Goal: Information Seeking & Learning: Learn about a topic

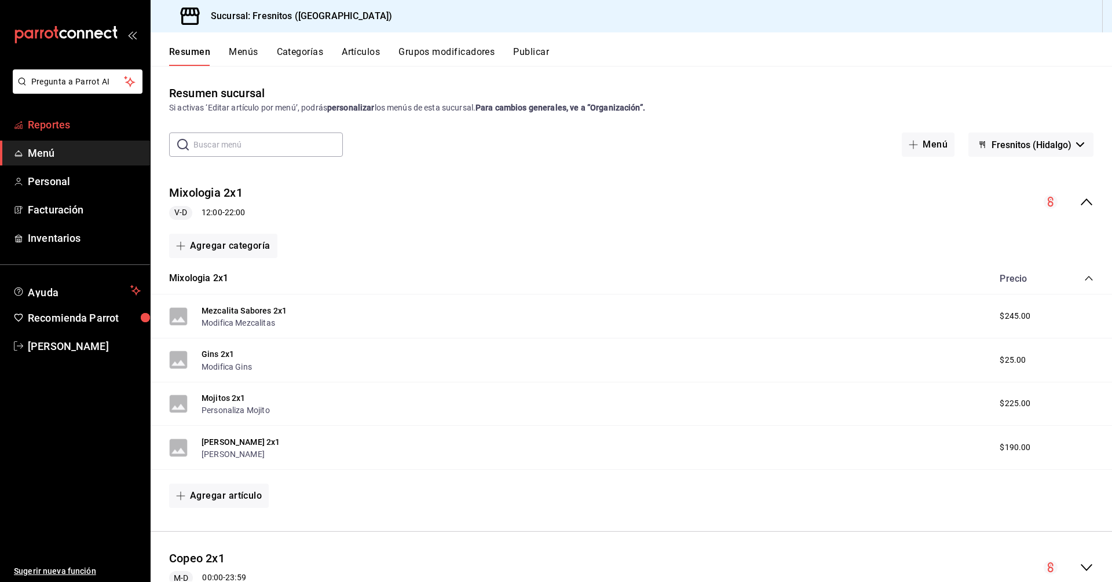
click at [53, 130] on span "Reportes" at bounding box center [84, 125] width 113 height 16
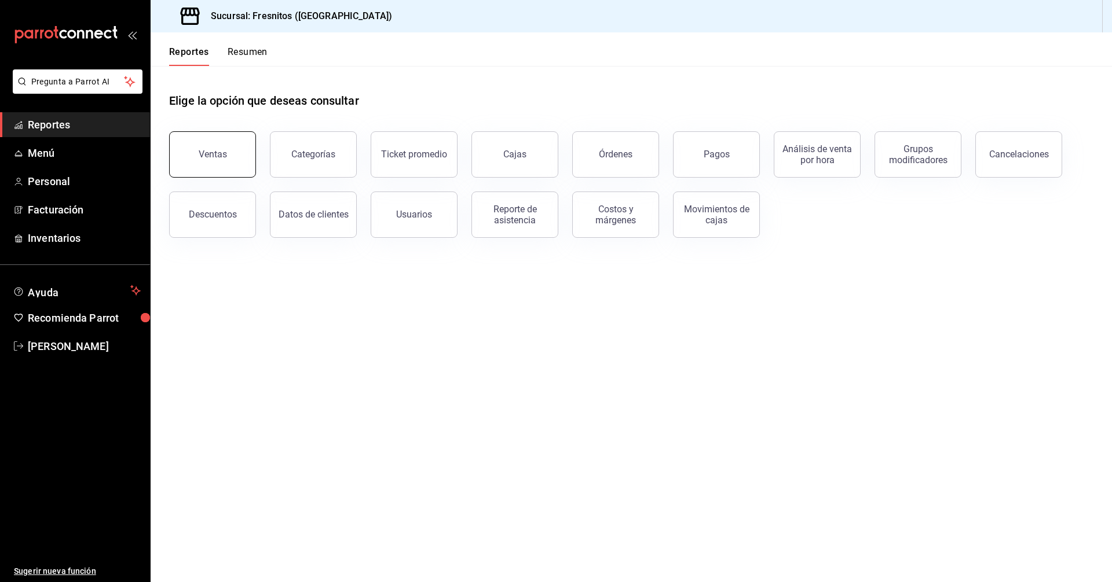
click at [207, 152] on div "Ventas" at bounding box center [213, 154] width 28 height 11
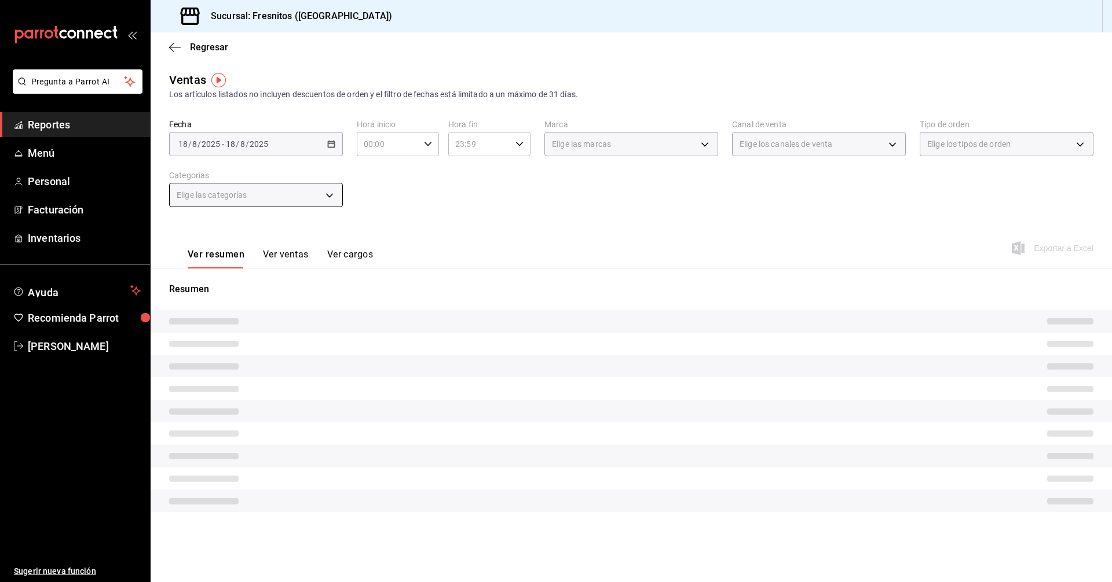
click at [247, 195] on span "Elige las categorías" at bounding box center [212, 195] width 71 height 12
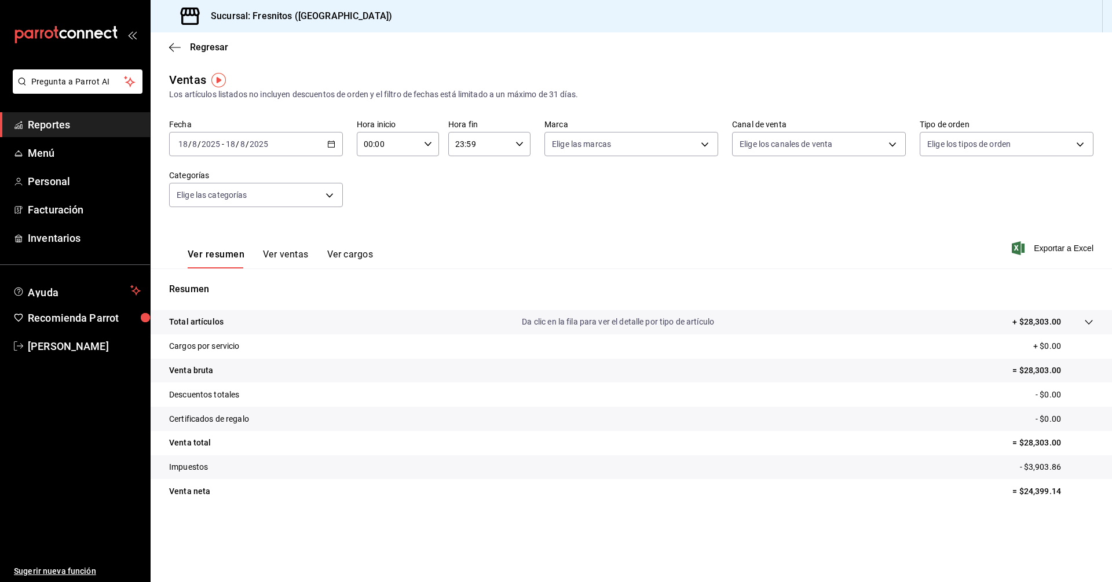
click at [329, 142] on \(Stroke\) "button" at bounding box center [331, 144] width 7 height 6
click at [198, 284] on span "Rango de fechas" at bounding box center [224, 283] width 90 height 12
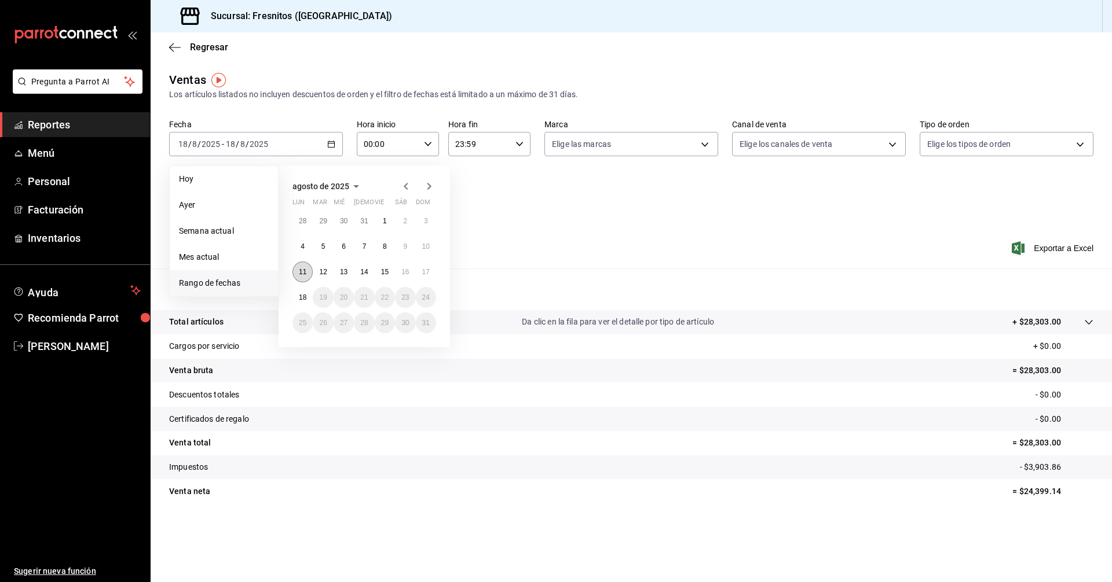
click at [303, 269] on abbr "11" at bounding box center [303, 272] width 8 height 8
click at [420, 272] on button "17" at bounding box center [426, 272] width 20 height 21
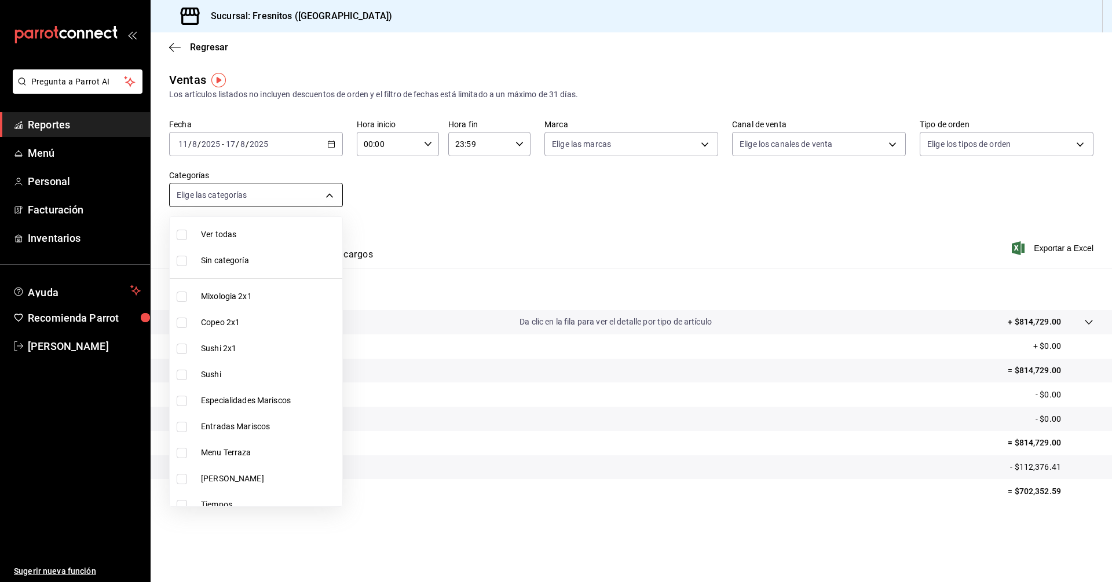
click at [321, 190] on body "Pregunta a Parrot AI Reportes Menú Personal Facturación Inventarios Ayuda Recom…" at bounding box center [556, 291] width 1112 height 582
click at [184, 350] on input "checkbox" at bounding box center [182, 349] width 10 height 10
checkbox input "true"
type input "dcc9583c-2279-4989-b22b-c3749c510ee4"
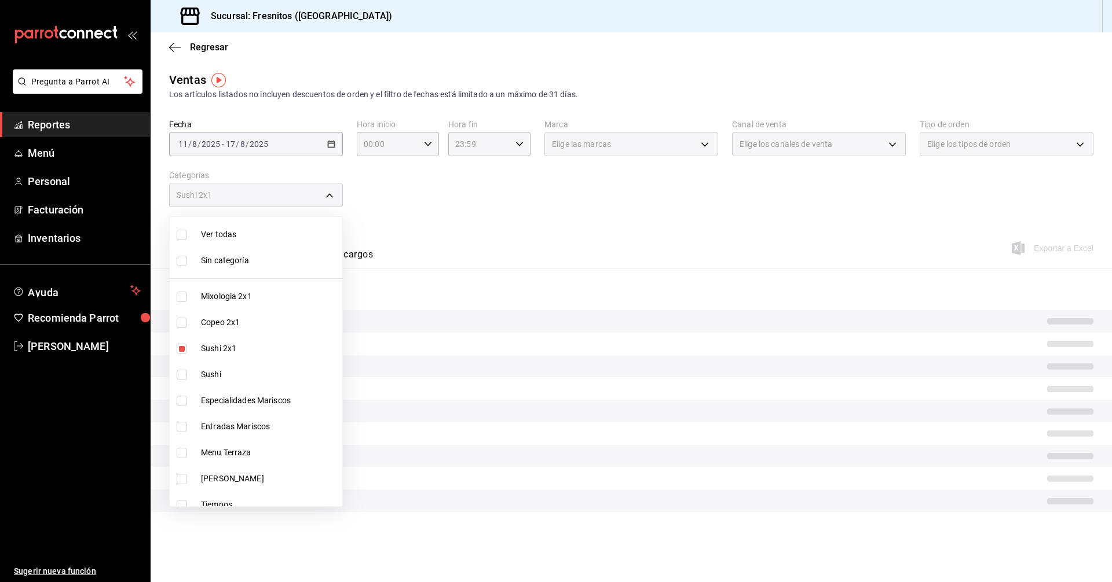
click at [182, 376] on input "checkbox" at bounding box center [182, 375] width 10 height 10
checkbox input "true"
type input "dcc9583c-2279-4989-b22b-c3749c510ee4,3c99a77a-98bb-40f9-9ecd-4acfdb9a8272"
click at [183, 403] on input "checkbox" at bounding box center [182, 401] width 10 height 10
checkbox input "true"
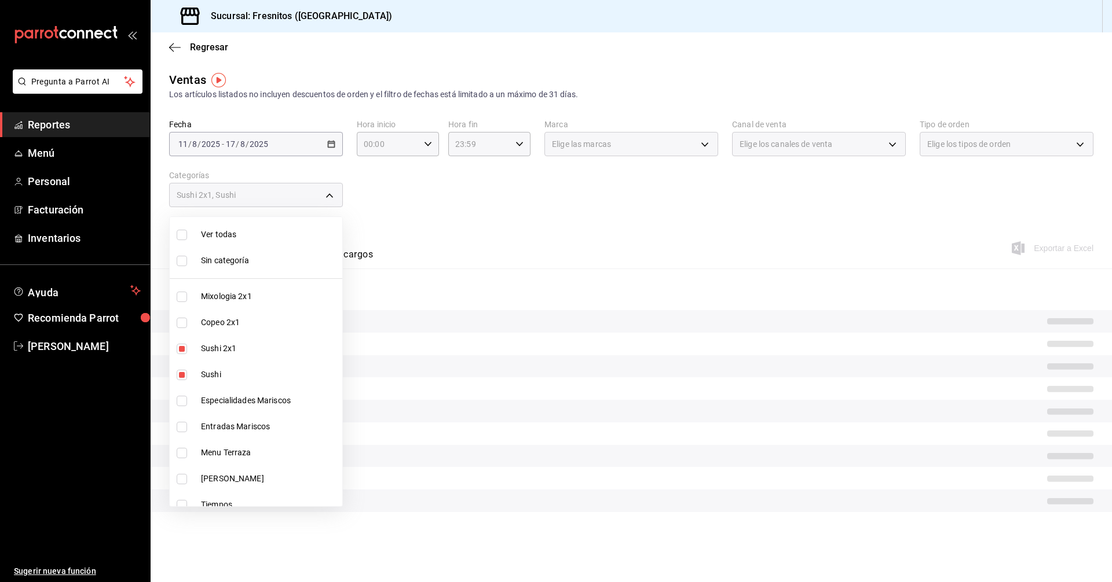
type input "dcc9583c-2279-4989-b22b-c3749c510ee4,3c99a77a-98bb-40f9-9ecd-4acfdb9a8272,2a83d…"
click at [184, 424] on input "checkbox" at bounding box center [182, 427] width 10 height 10
checkbox input "true"
type input "dcc9583c-2279-4989-b22b-c3749c510ee4,3c99a77a-98bb-40f9-9ecd-4acfdb9a8272,2a83d…"
click at [502, 233] on div at bounding box center [556, 291] width 1112 height 582
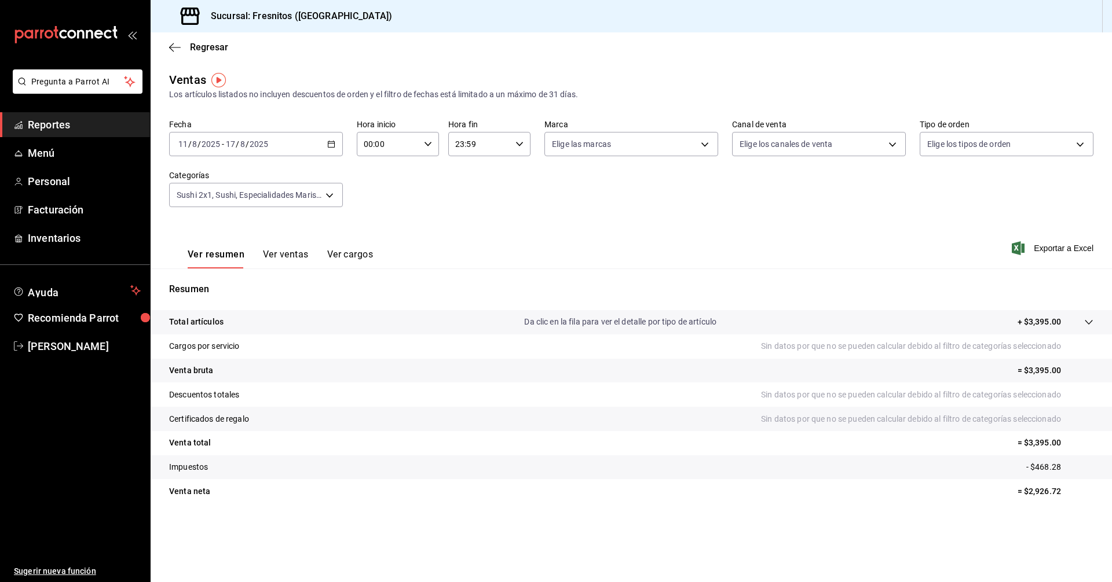
click at [287, 256] on button "Ver ventas" at bounding box center [286, 259] width 46 height 20
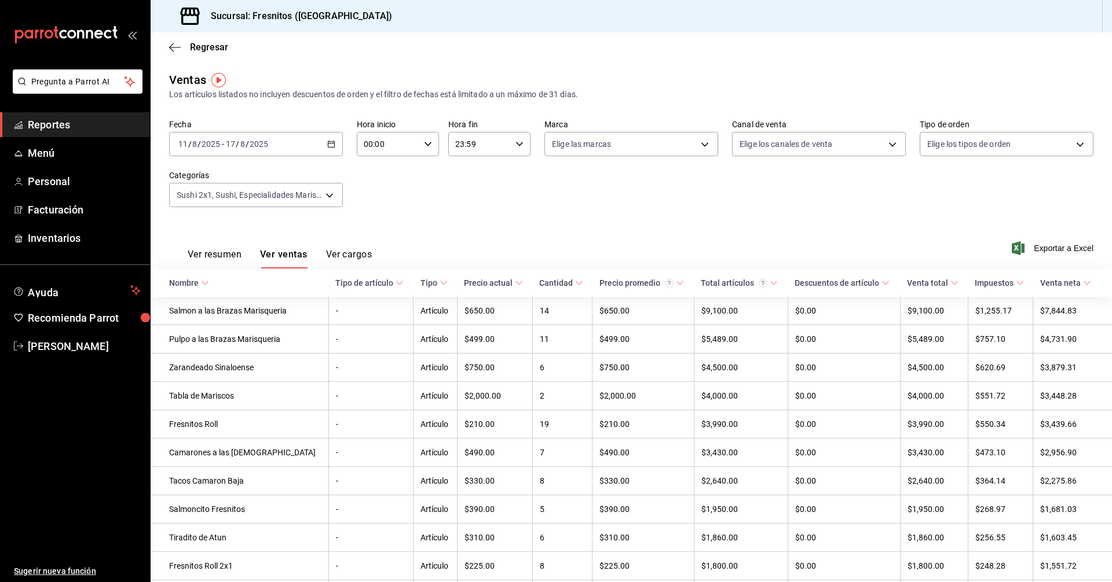
click at [205, 283] on icon at bounding box center [205, 283] width 8 height 8
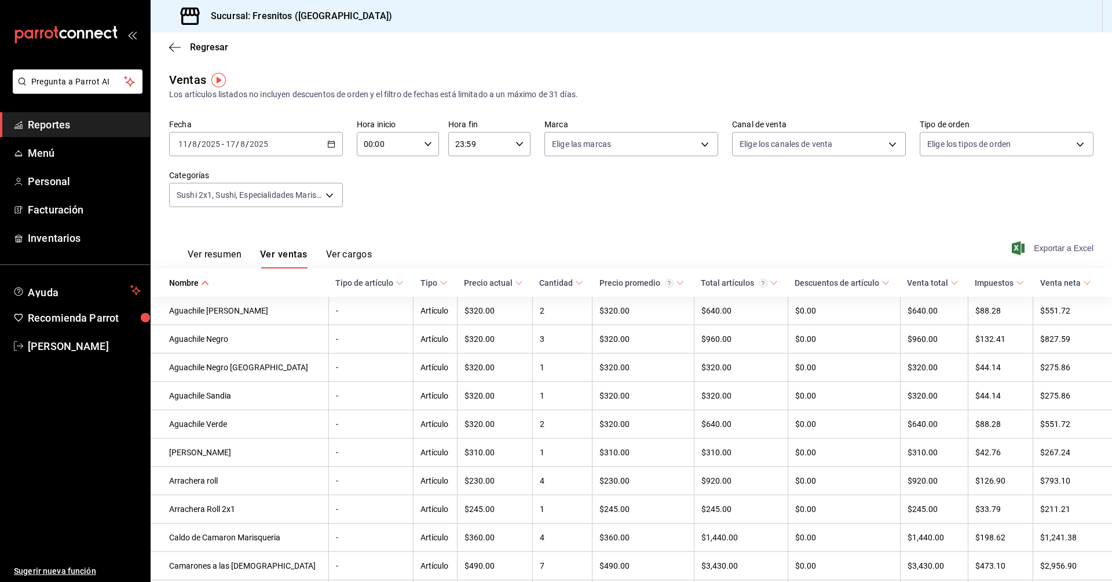
click at [1054, 250] on span "Exportar a Excel" at bounding box center [1053, 248] width 79 height 14
click at [746, 218] on div "Fecha [DATE] [DATE] - [DATE] [DATE] Hora inicio 00:00 Hora inicio Hora fin 23:5…" at bounding box center [631, 170] width 924 height 102
click at [388, 45] on div "Regresar" at bounding box center [631, 47] width 961 height 30
click at [388, 42] on div "Regresar" at bounding box center [631, 47] width 961 height 30
click at [332, 192] on body "Pregunta a Parrot AI Reportes Menú Personal Facturación Inventarios Ayuda Recom…" at bounding box center [556, 291] width 1112 height 582
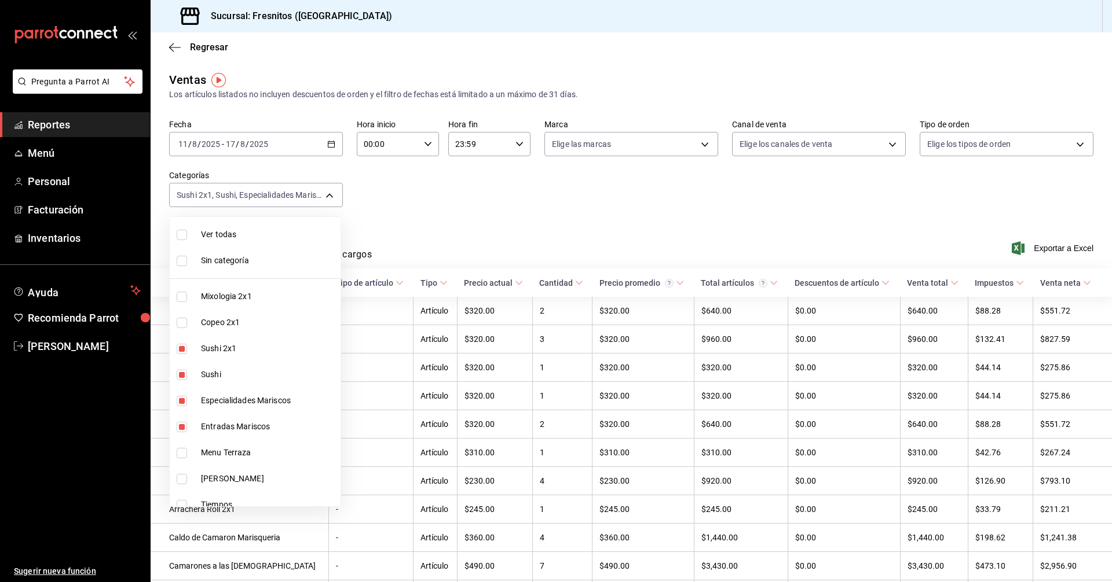
click at [182, 347] on input "checkbox" at bounding box center [182, 349] width 10 height 10
checkbox input "false"
type input "3c99a77a-98bb-40f9-9ecd-4acfdb9a8272,2a83d5b7-0bbb-4ad8-a0b6-c3d3daa38773,6b547…"
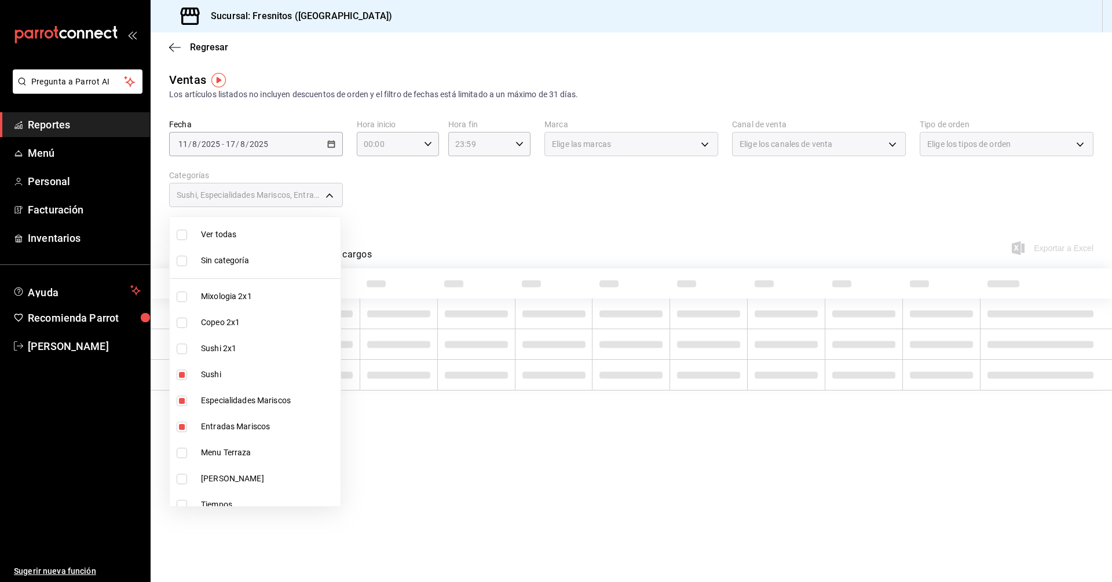
click at [185, 375] on input "checkbox" at bounding box center [182, 375] width 10 height 10
checkbox input "false"
type input "2a83d5b7-0bbb-4ad8-a0b6-c3d3daa38773,6b547427-0dc4-43cd-b03b-91bbc8ee1630"
click at [181, 400] on input "checkbox" at bounding box center [182, 401] width 10 height 10
checkbox input "false"
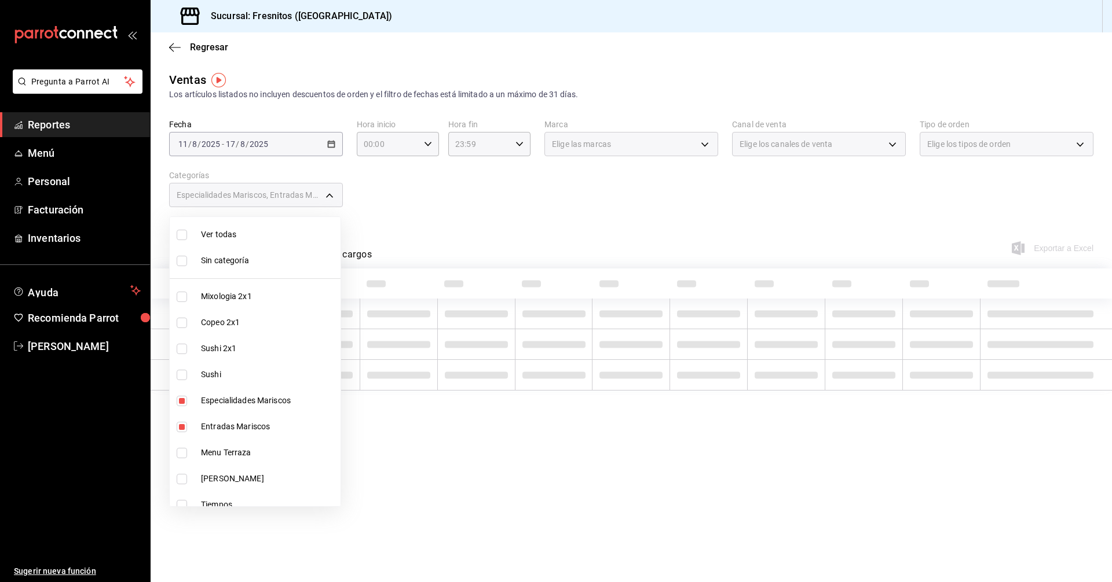
type input "6b547427-0dc4-43cd-b03b-91bbc8ee1630"
click at [184, 427] on input "checkbox" at bounding box center [182, 427] width 10 height 10
checkbox input "false"
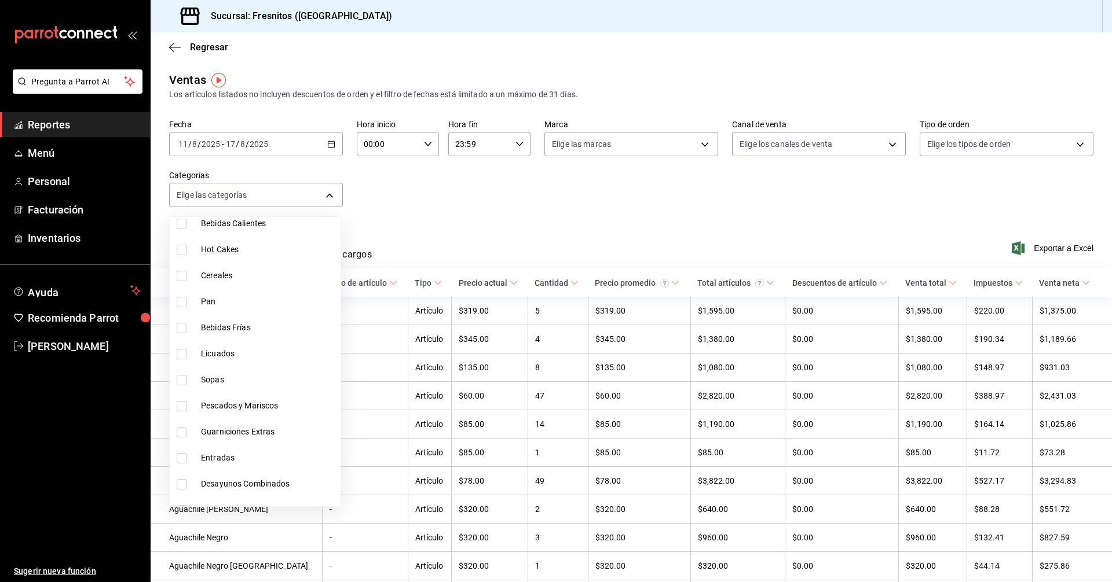
scroll to position [1080, 0]
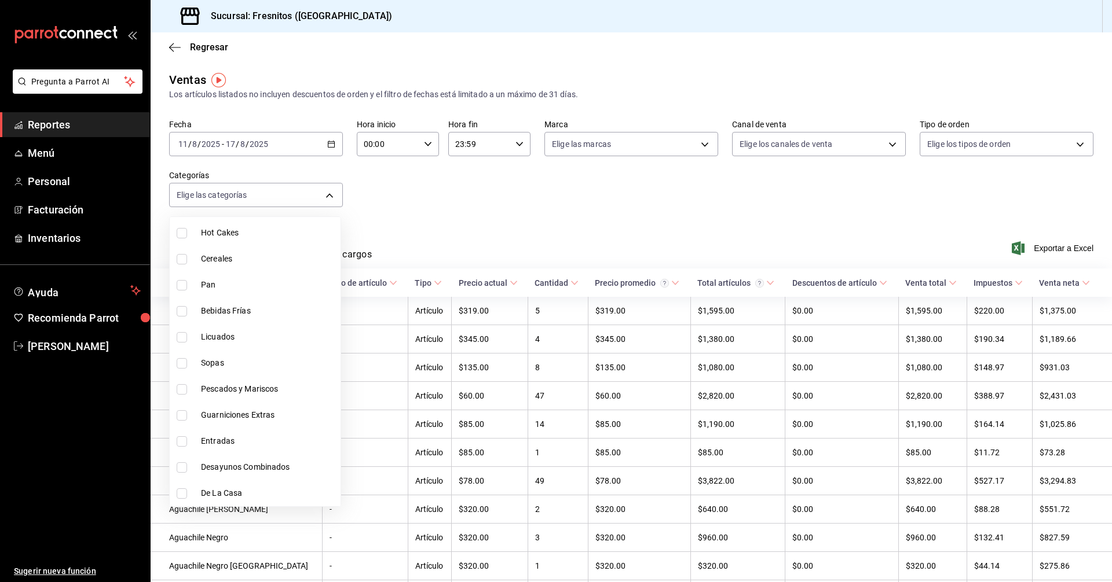
click at [182, 387] on input "checkbox" at bounding box center [182, 389] width 10 height 10
checkbox input "true"
type input "b034554c-ac68-4b4a-bd4f-21874369f14b"
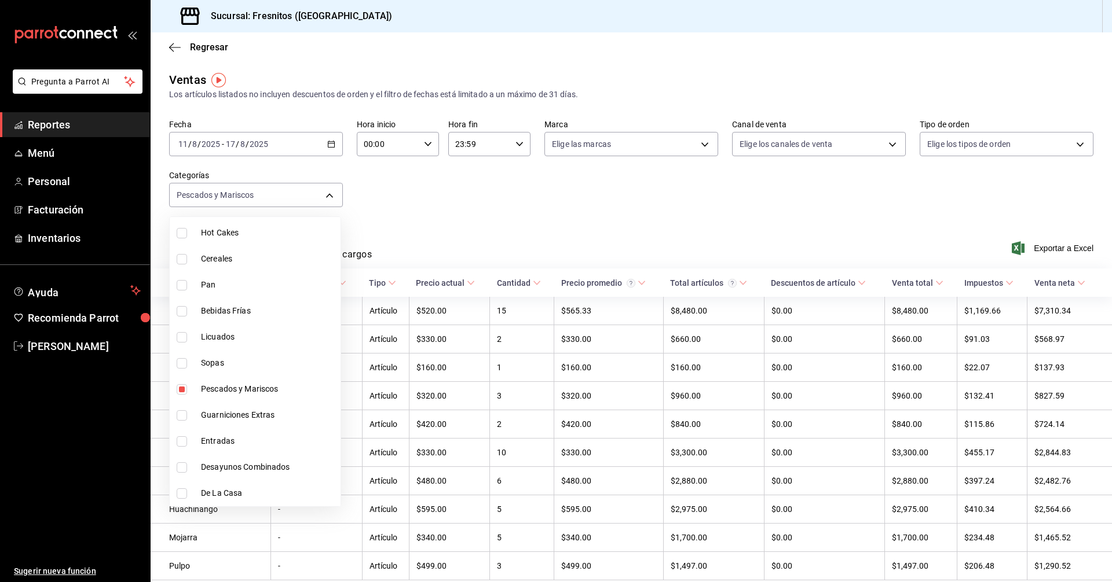
click at [582, 201] on div at bounding box center [556, 291] width 1112 height 582
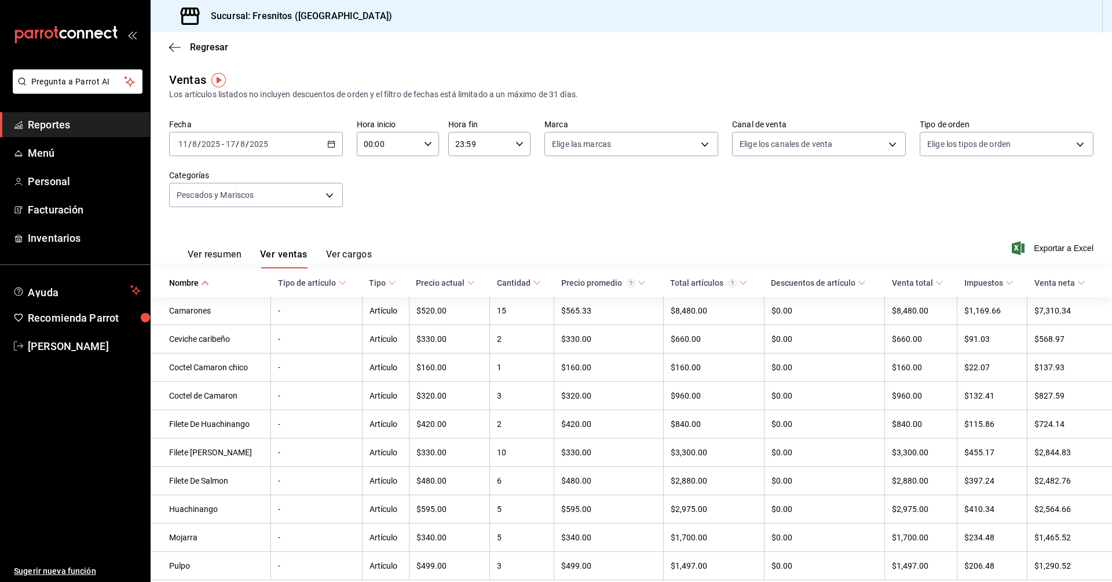
click at [1032, 247] on span "Exportar a Excel" at bounding box center [1053, 248] width 79 height 14
click at [325, 199] on body "Pregunta a Parrot AI Reportes Menú Personal Facturación Inventarios Ayuda Recom…" at bounding box center [556, 291] width 1112 height 582
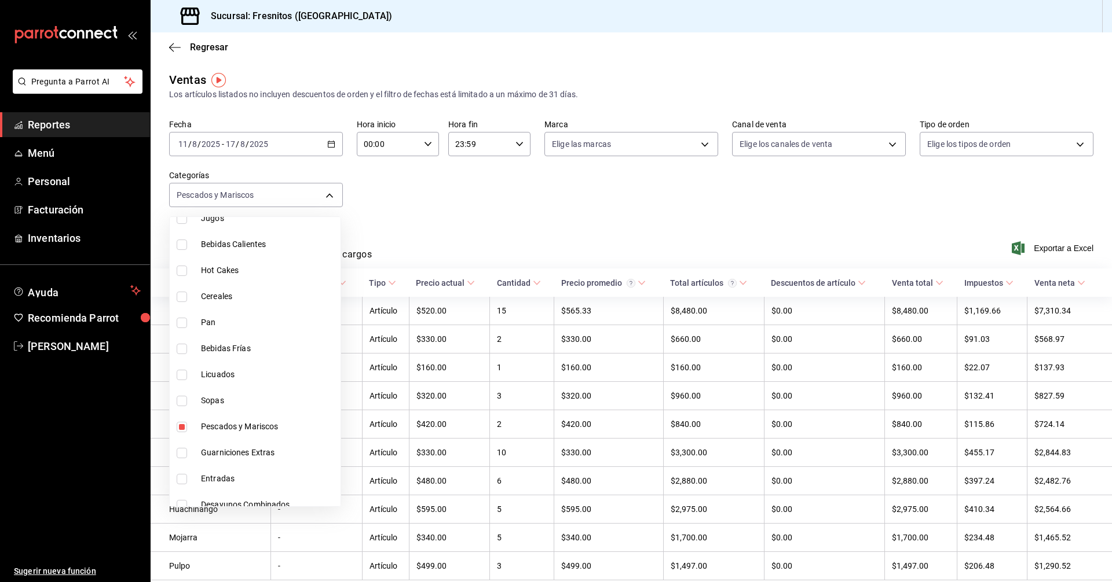
scroll to position [1080, 0]
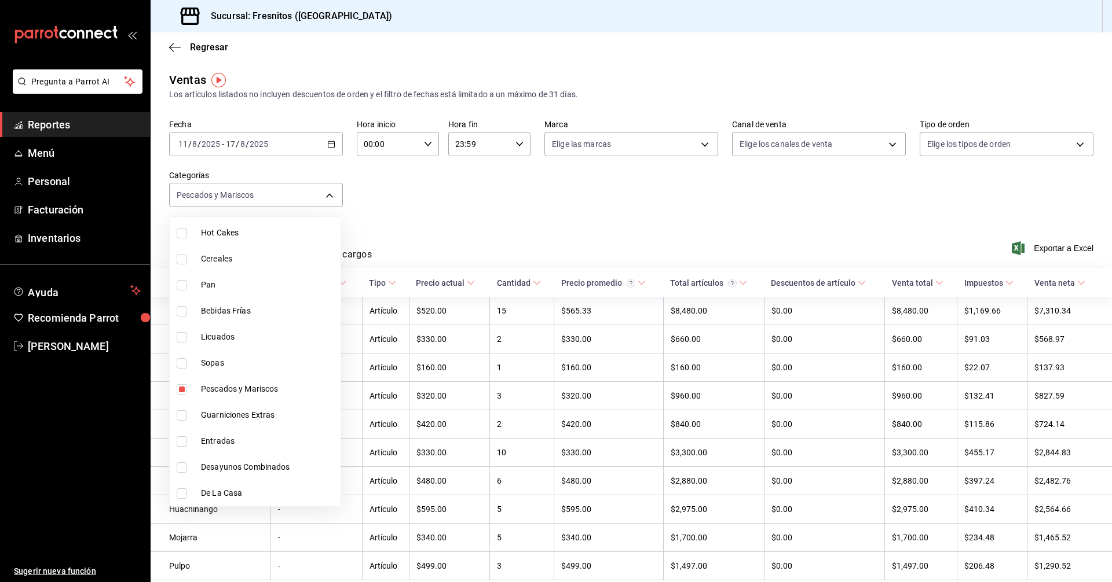
click at [180, 364] on input "checkbox" at bounding box center [182, 363] width 10 height 10
checkbox input "true"
type input "b034554c-ac68-4b4a-bd4f-21874369f14b,b94560d5-3bd0-484d-b613-89ded788113a"
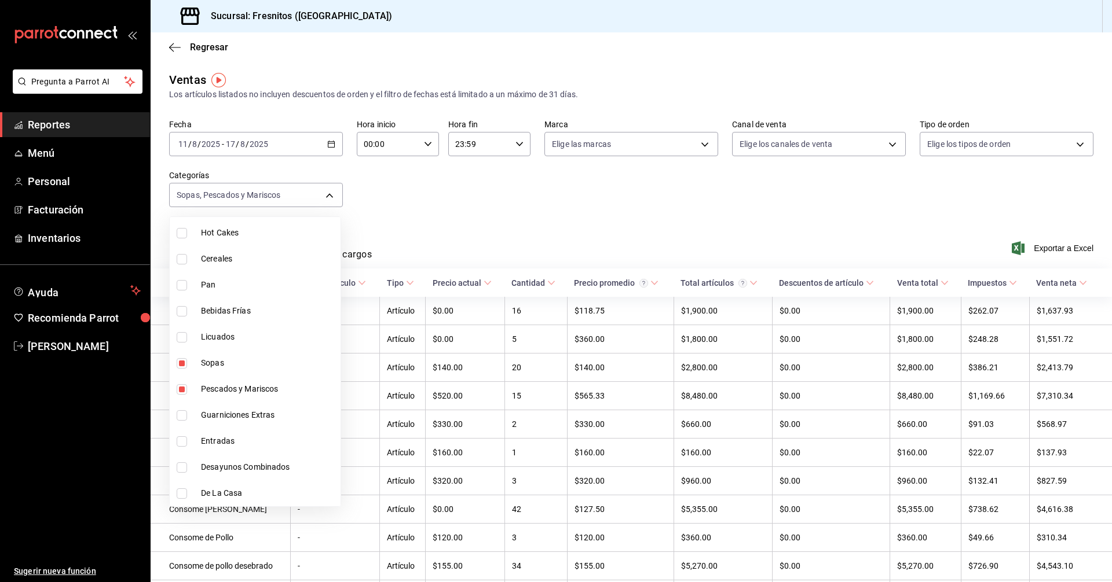
click at [399, 228] on div at bounding box center [556, 291] width 1112 height 582
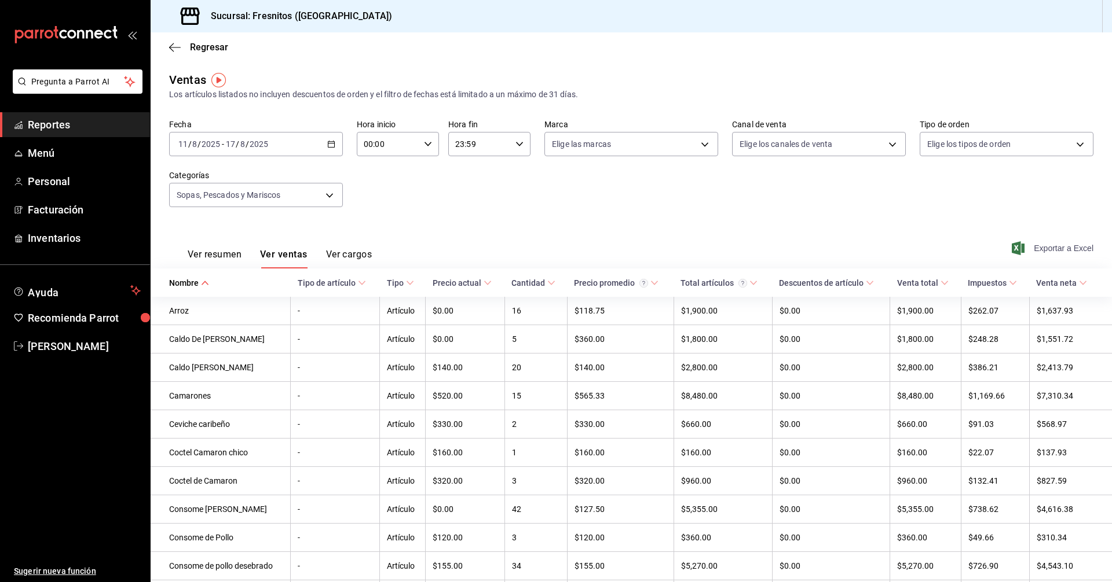
click at [1050, 245] on span "Exportar a Excel" at bounding box center [1053, 248] width 79 height 14
click at [327, 192] on body "Pregunta a Parrot AI Reportes Menú Personal Facturación Inventarios Ayuda Recom…" at bounding box center [556, 291] width 1112 height 582
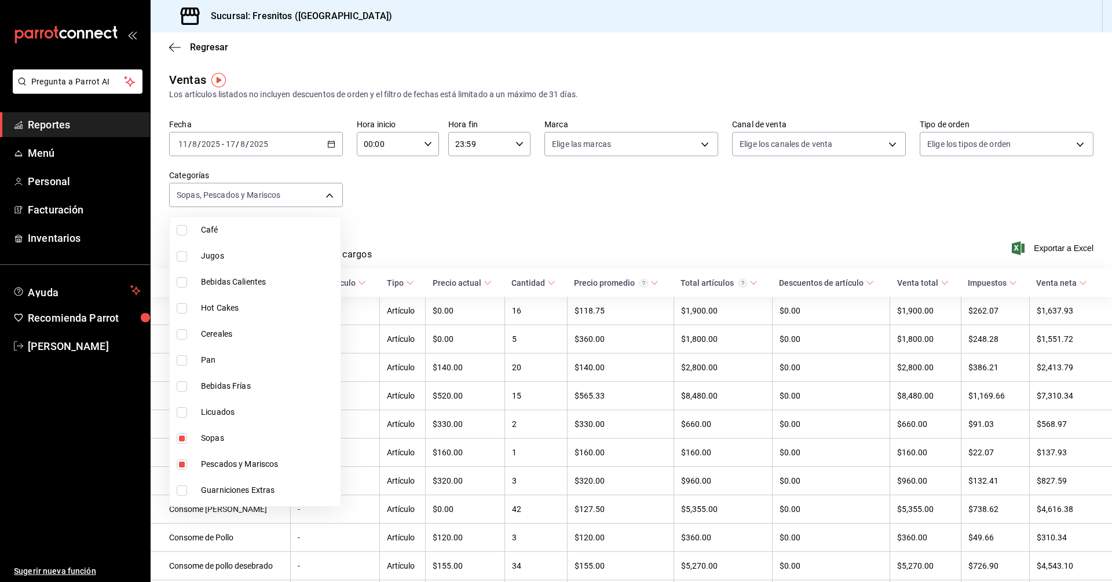
scroll to position [1080, 0]
click at [181, 365] on input "checkbox" at bounding box center [182, 363] width 10 height 10
checkbox input "false"
type input "b034554c-ac68-4b4a-bd4f-21874369f14b"
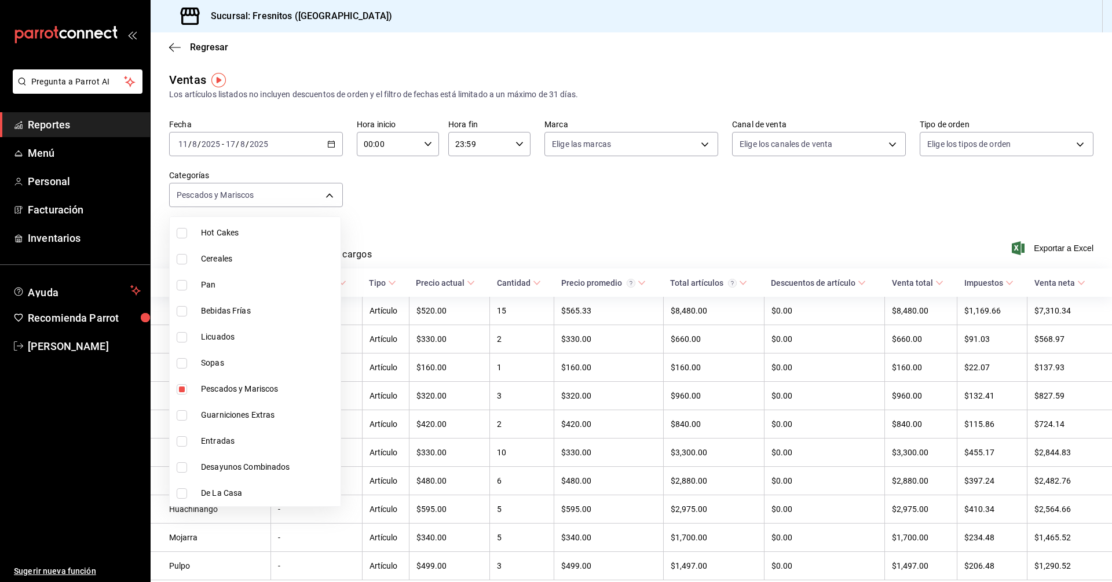
click at [178, 392] on input "checkbox" at bounding box center [182, 389] width 10 height 10
checkbox input "false"
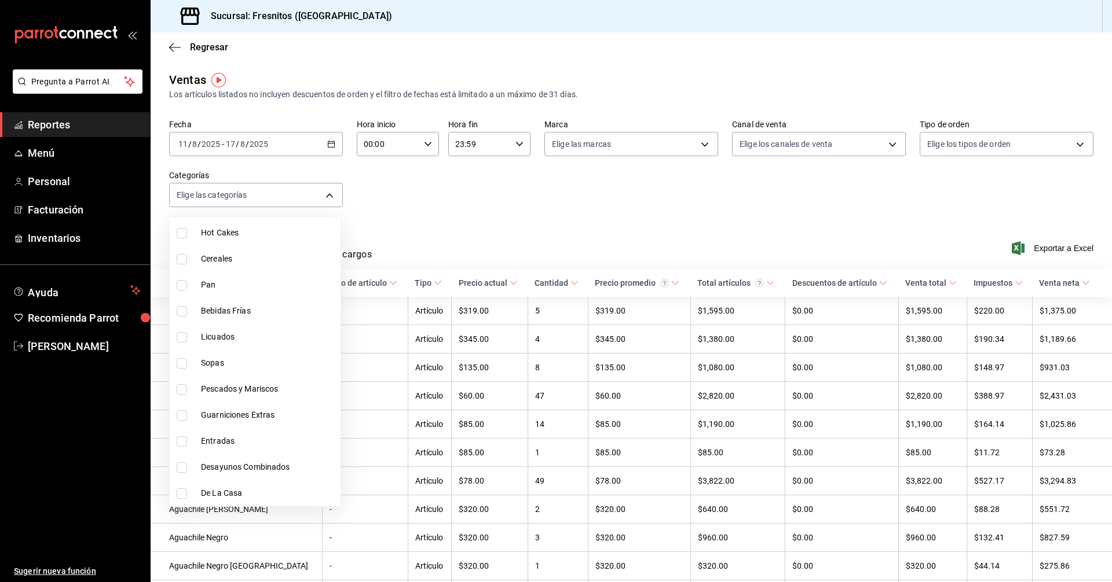
click at [204, 440] on span "Entradas" at bounding box center [268, 441] width 135 height 12
type input "3dd7130d-623f-496b-8afd-ecd7a4aa8457"
checkbox input "true"
click at [518, 216] on div at bounding box center [556, 291] width 1112 height 582
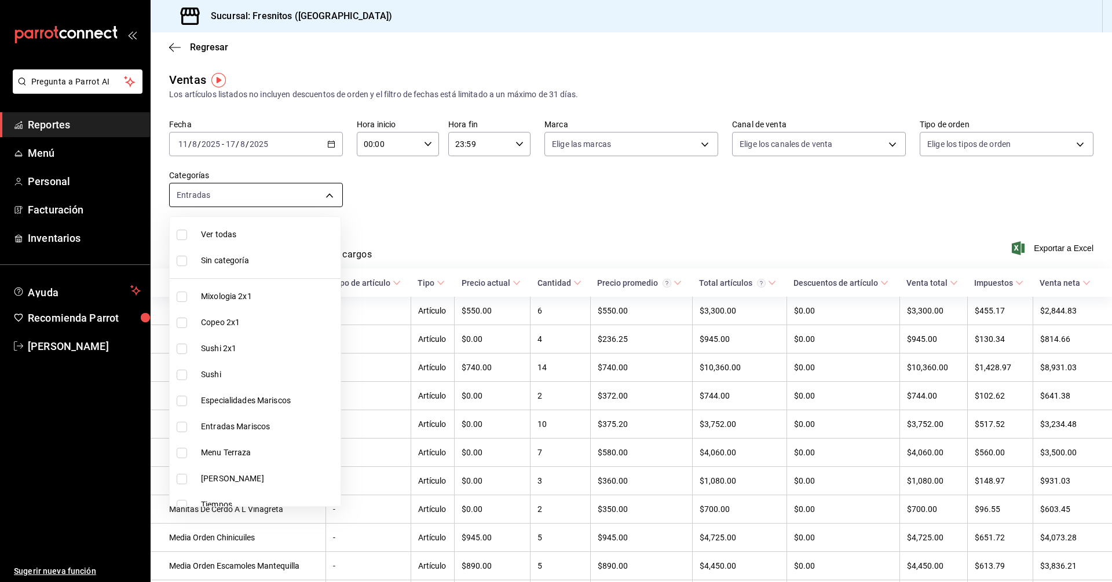
click at [329, 197] on body "Pregunta a Parrot AI Reportes Menú Personal Facturación Inventarios Ayuda Recom…" at bounding box center [556, 291] width 1112 height 582
click at [329, 197] on div at bounding box center [556, 291] width 1112 height 582
click at [329, 197] on body "Pregunta a Parrot AI Reportes Menú Personal Facturación Inventarios Ayuda Recom…" at bounding box center [556, 291] width 1112 height 582
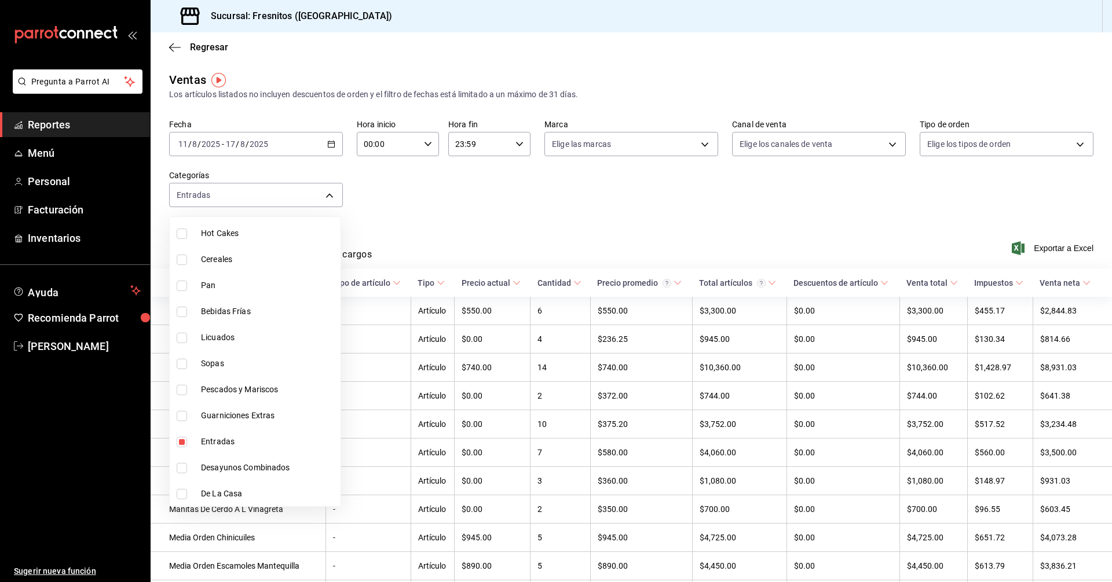
scroll to position [1080, 0]
click at [180, 470] on input "checkbox" at bounding box center [182, 468] width 10 height 10
checkbox input "true"
type input "3dd7130d-623f-496b-8afd-ecd7a4aa8457,595c7a15-2ed7-41c2-b782-00710019d552"
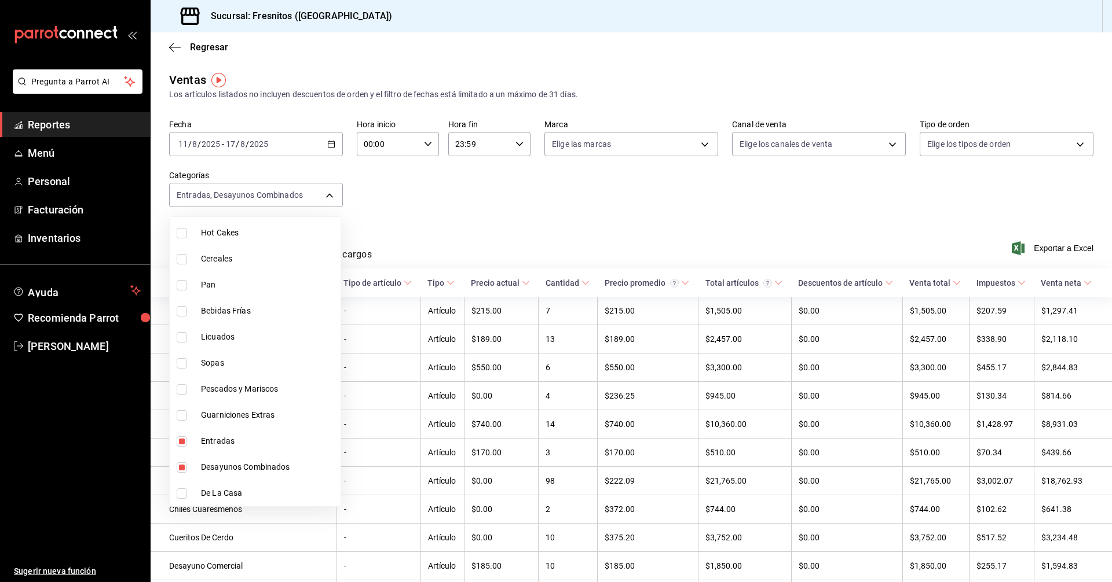
click at [1059, 247] on div at bounding box center [556, 291] width 1112 height 582
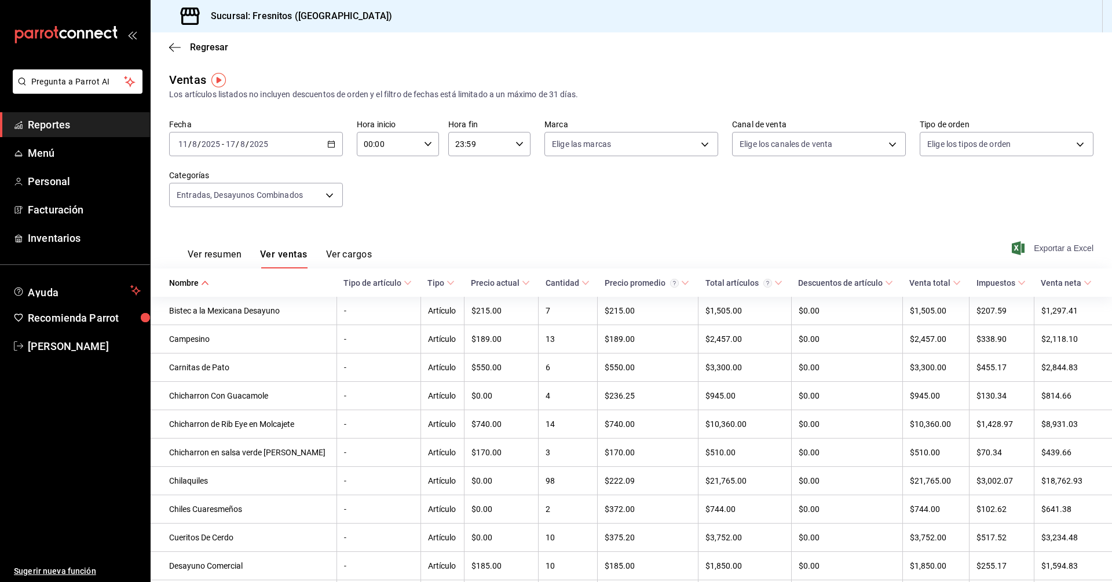
click at [1048, 248] on span "Exportar a Excel" at bounding box center [1053, 248] width 79 height 14
click at [322, 192] on body "Pregunta a Parrot AI Reportes Menú Personal Facturación Inventarios Ayuda Recom…" at bounding box center [556, 291] width 1112 height 582
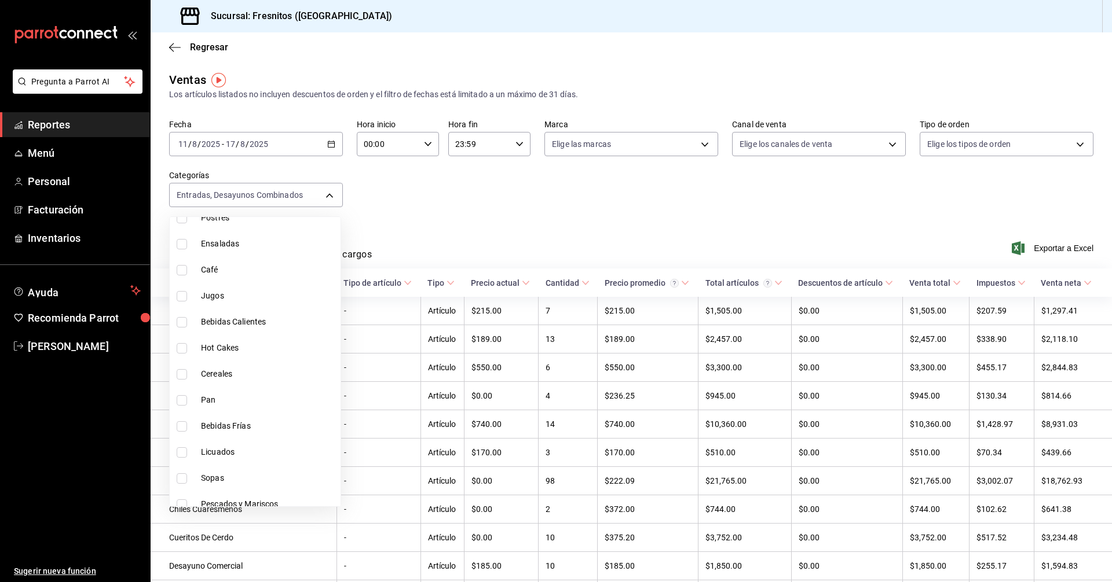
scroll to position [1080, 0]
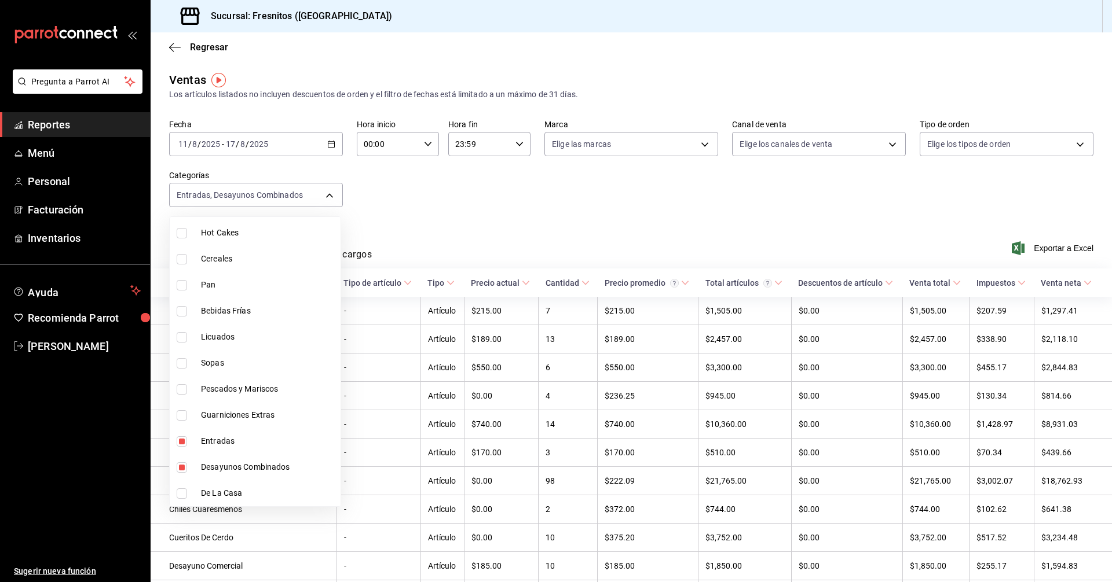
click at [182, 463] on input "checkbox" at bounding box center [182, 468] width 10 height 10
checkbox input "false"
type input "3dd7130d-623f-496b-8afd-ecd7a4aa8457"
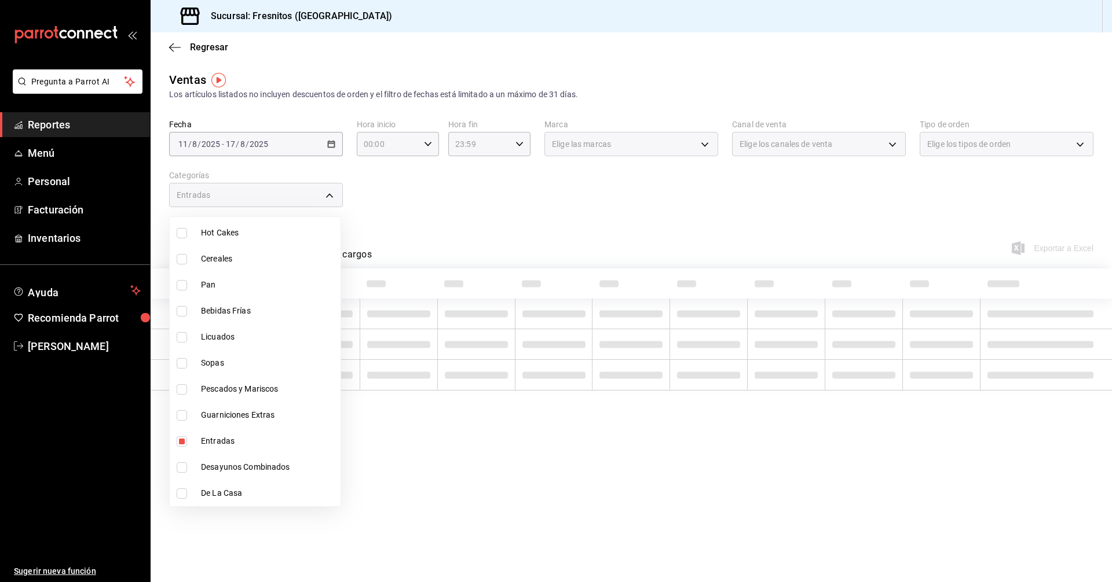
click at [178, 442] on input "checkbox" at bounding box center [182, 441] width 10 height 10
checkbox input "false"
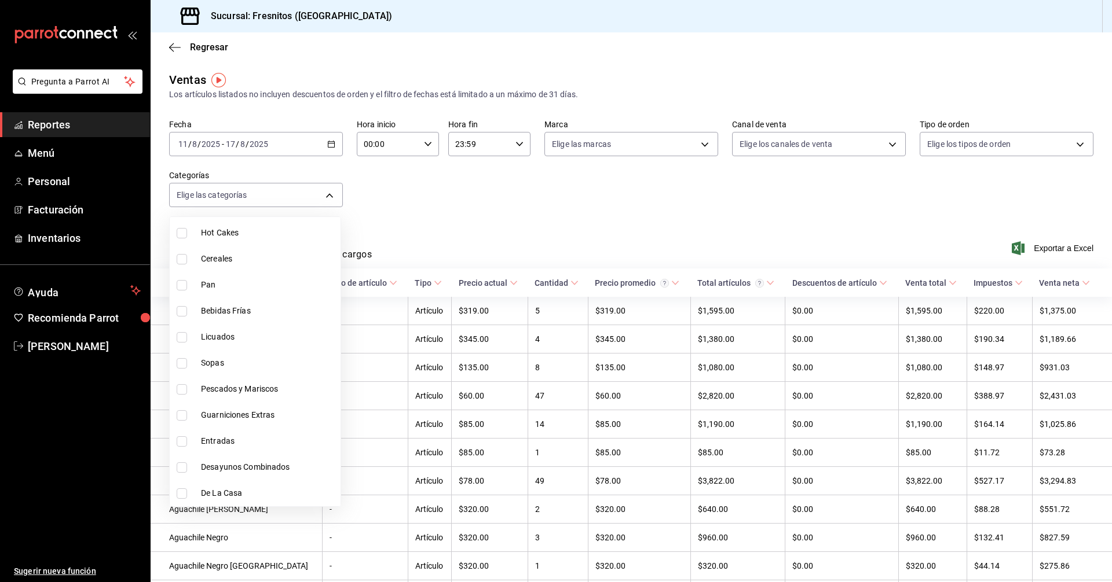
click at [178, 389] on input "checkbox" at bounding box center [182, 389] width 10 height 10
checkbox input "true"
type input "b034554c-ac68-4b4a-bd4f-21874369f14b"
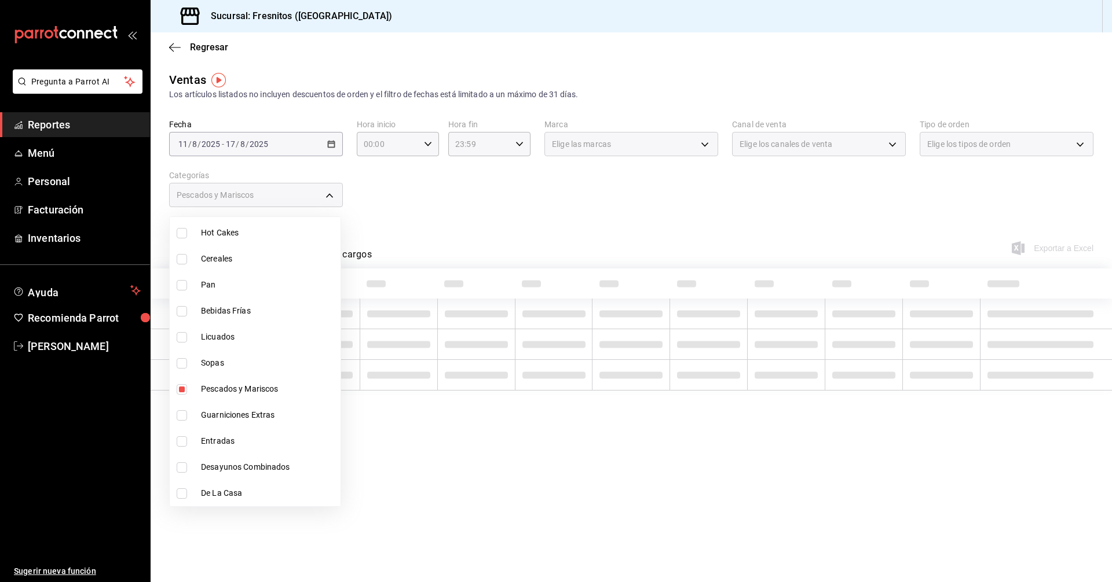
click at [467, 215] on div at bounding box center [556, 291] width 1112 height 582
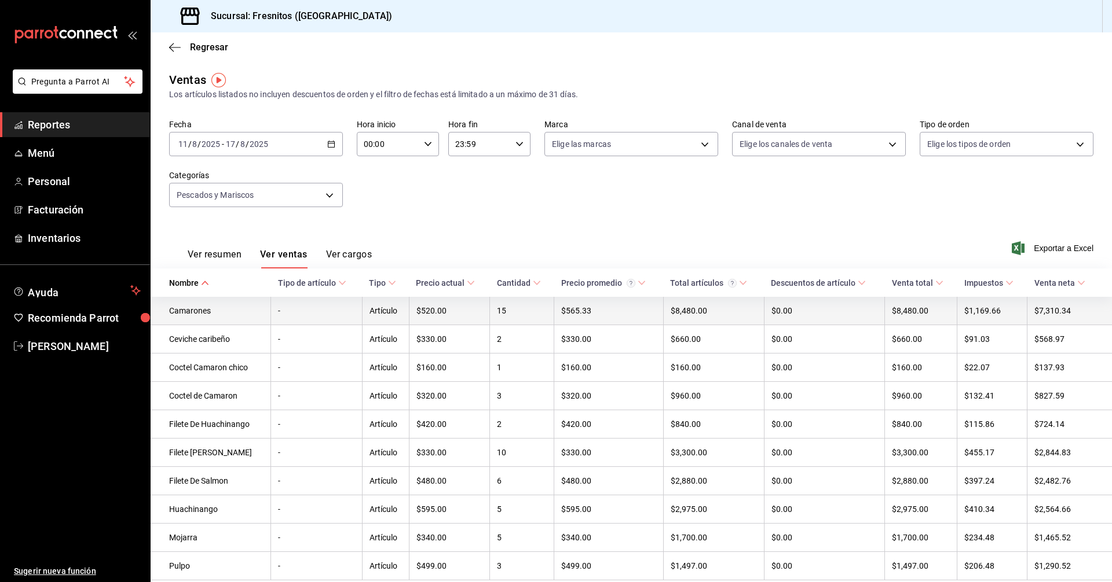
click at [443, 310] on td "$520.00" at bounding box center [449, 311] width 81 height 28
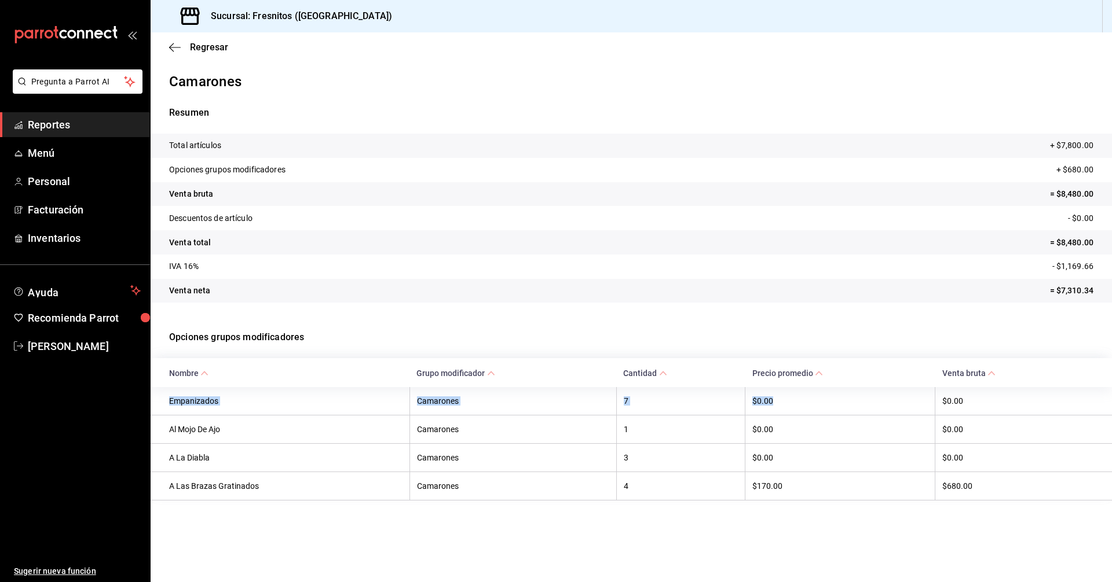
drag, startPoint x: 171, startPoint y: 398, endPoint x: 880, endPoint y: 396, distance: 709.2
click at [880, 396] on tr "Empanizados Camarones 7 $0.00 $0.00" at bounding box center [631, 401] width 961 height 28
copy tr "Empanizados Camarones 7 $0.00"
click at [358, 276] on tr "IVA 16% - $1,169.66" at bounding box center [631, 267] width 961 height 24
click at [57, 131] on span "Reportes" at bounding box center [84, 125] width 113 height 16
